Goal: Task Accomplishment & Management: Use online tool/utility

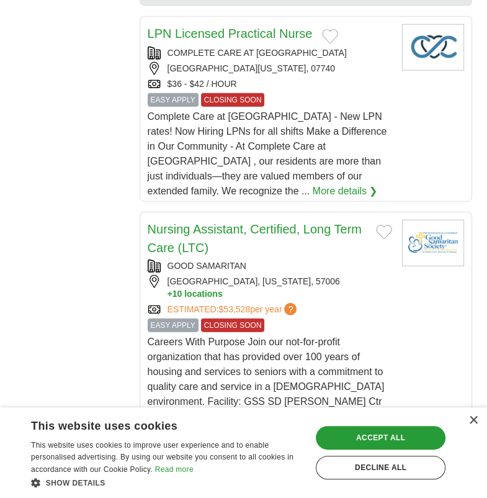
scroll to position [1545, 0]
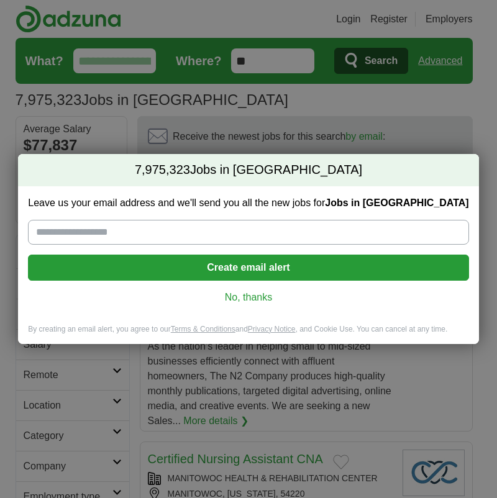
click at [260, 297] on link "No, thanks" at bounding box center [248, 298] width 420 height 14
